Goal: Task Accomplishment & Management: Use online tool/utility

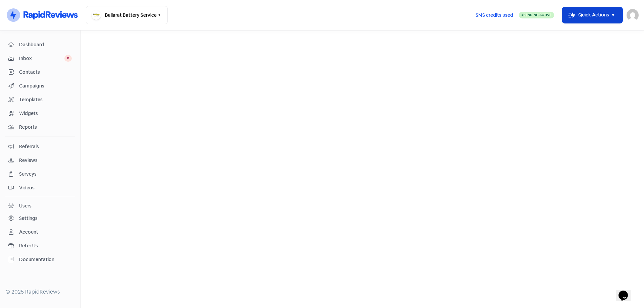
click at [592, 9] on button "Icon For Thunder-move Quick Actions" at bounding box center [592, 15] width 60 height 16
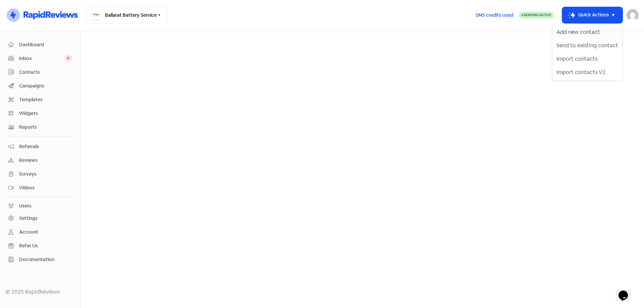
click at [565, 28] on button "Add new contact" at bounding box center [587, 31] width 70 height 13
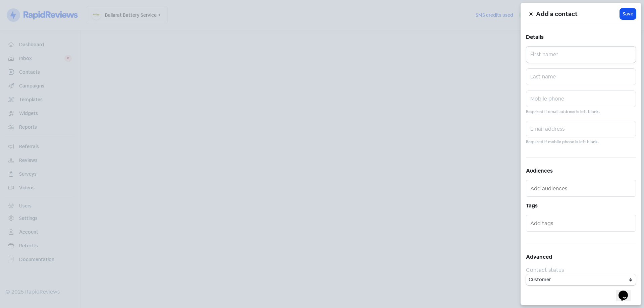
click at [554, 49] on input "text" at bounding box center [581, 54] width 110 height 17
type input "[PERSON_NAME]"
click at [562, 98] on input "text" at bounding box center [581, 99] width 110 height 17
paste input "Rhiannon #0432889330"
click at [552, 100] on input "Rhiannon #0432889330" at bounding box center [581, 99] width 110 height 17
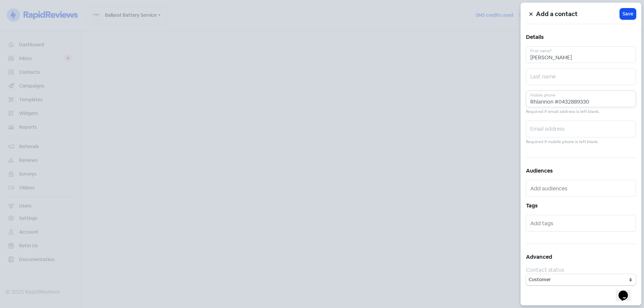
drag, startPoint x: 556, startPoint y: 102, endPoint x: 500, endPoint y: 102, distance: 55.6
click at [500, 308] on div "Add a contact Icon For Loading Save Details [PERSON_NAME] First name* Last name…" at bounding box center [322, 308] width 644 height 0
type input "0432889330"
click at [629, 13] on span "Save" at bounding box center [627, 13] width 11 height 7
